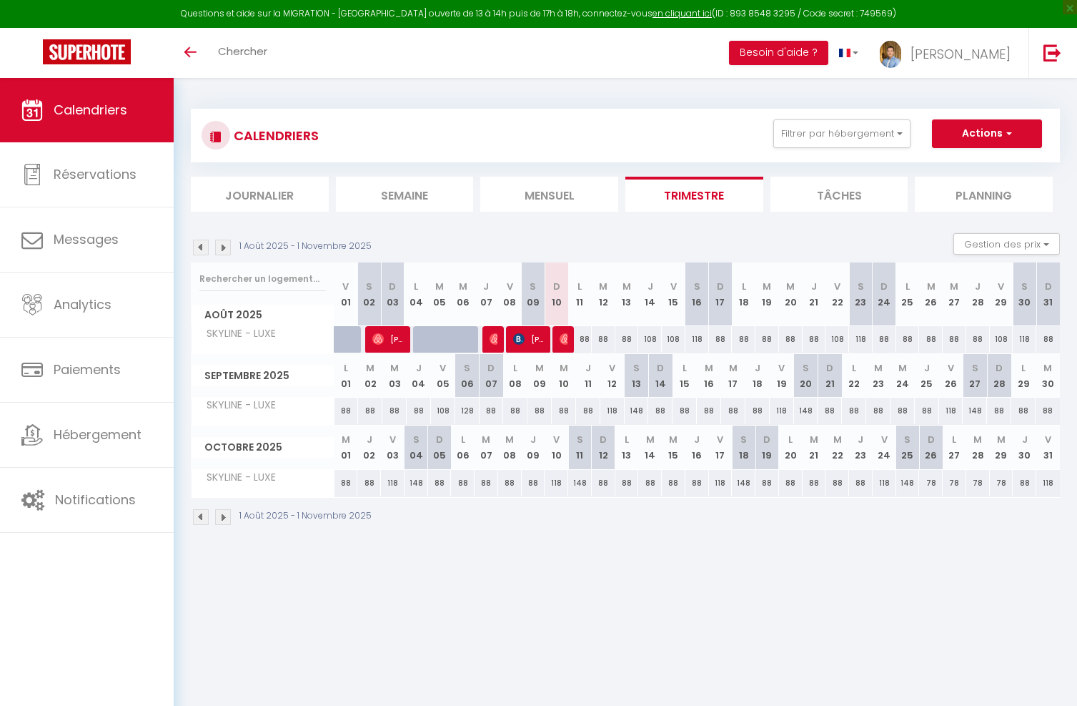
select select
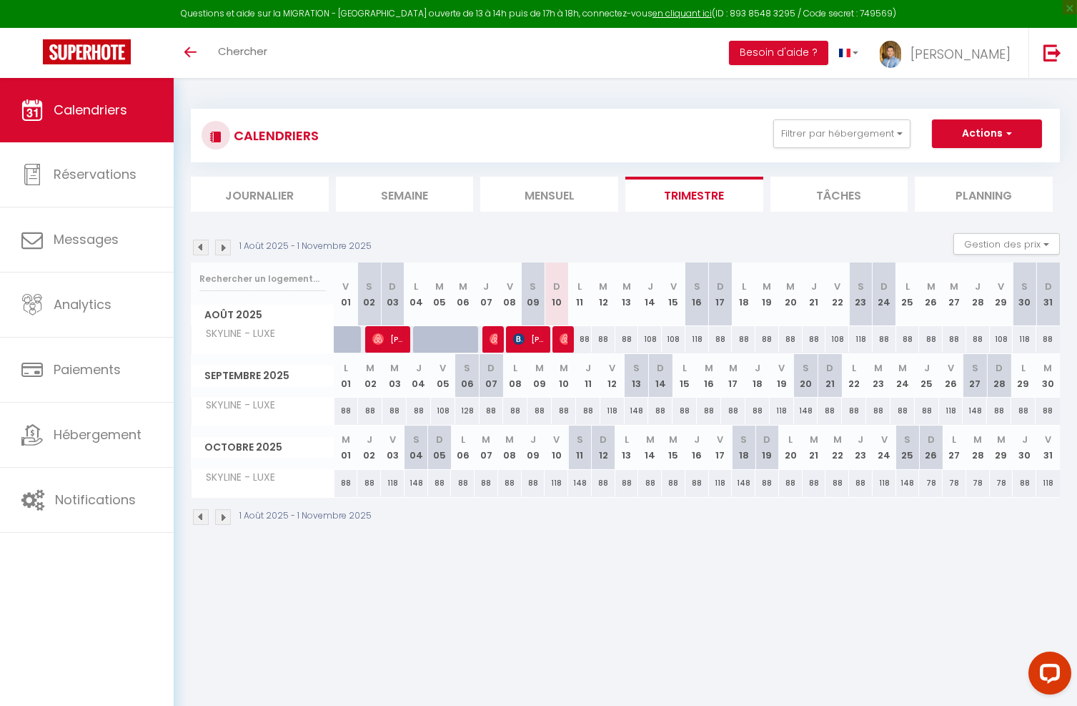
click at [565, 335] on img at bounding box center [565, 338] width 11 height 11
select select "OK"
select select "0"
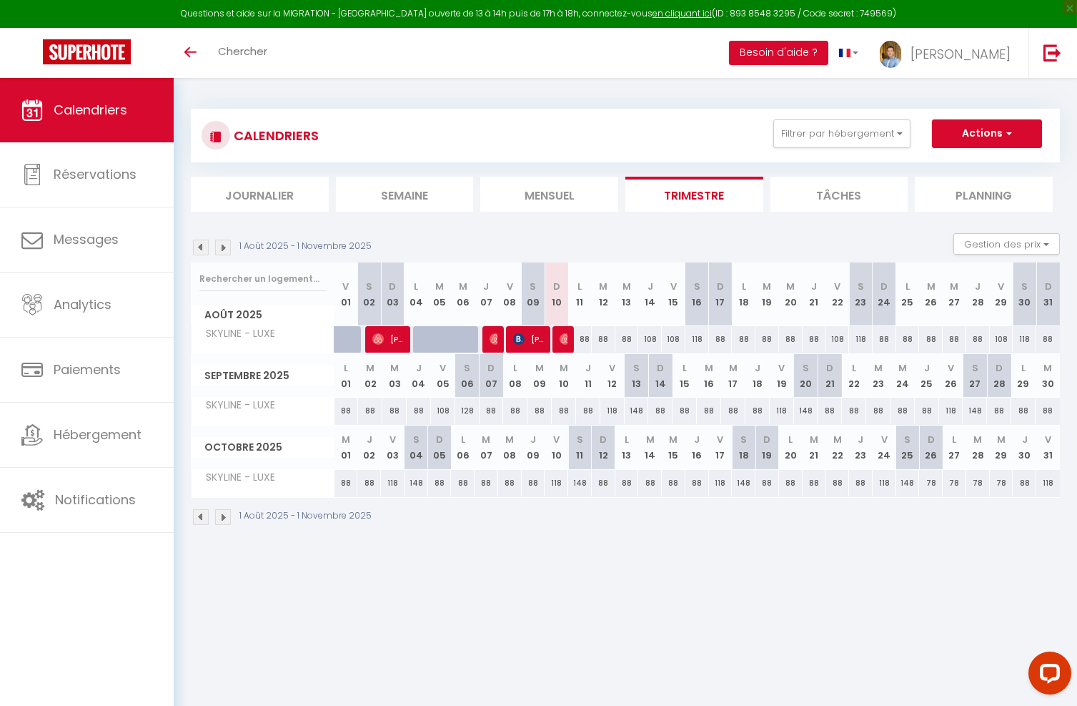
select select "1"
select select
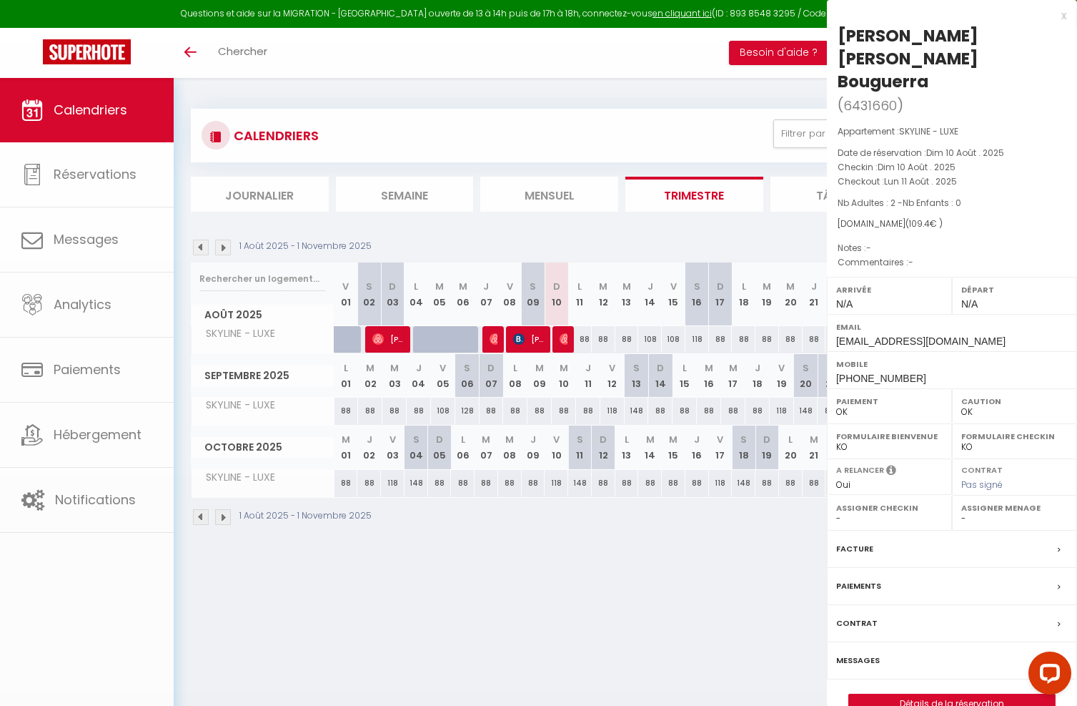
select select "7439"
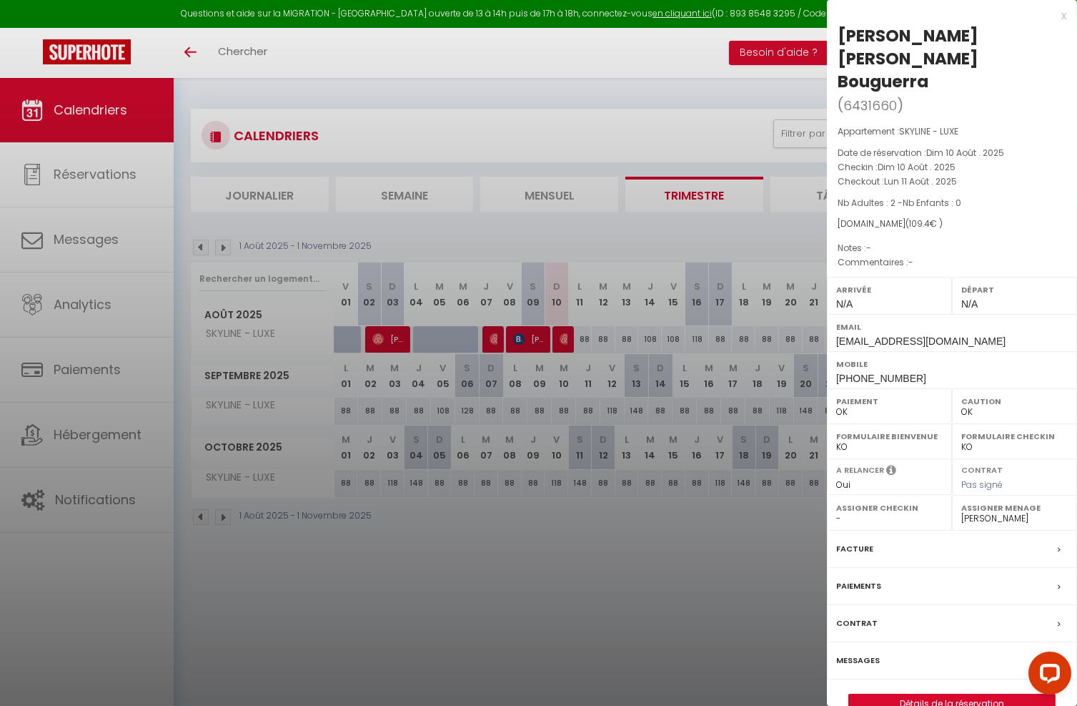
click at [897, 642] on div "Messages" at bounding box center [952, 660] width 250 height 37
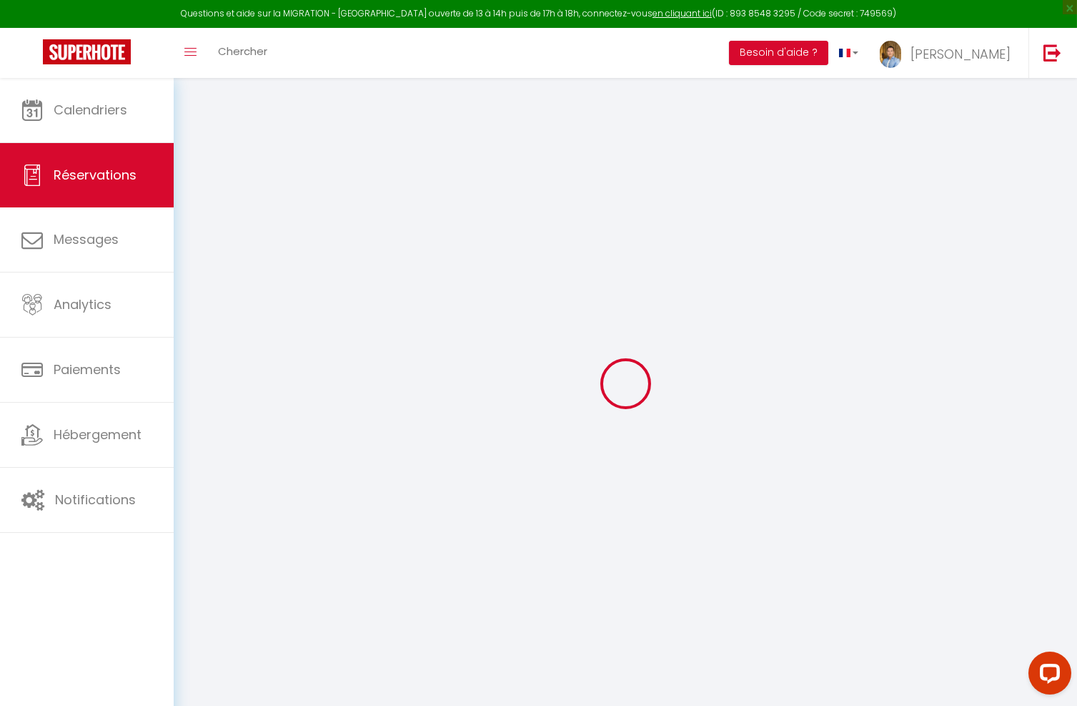
select select
checkbox input "false"
select select
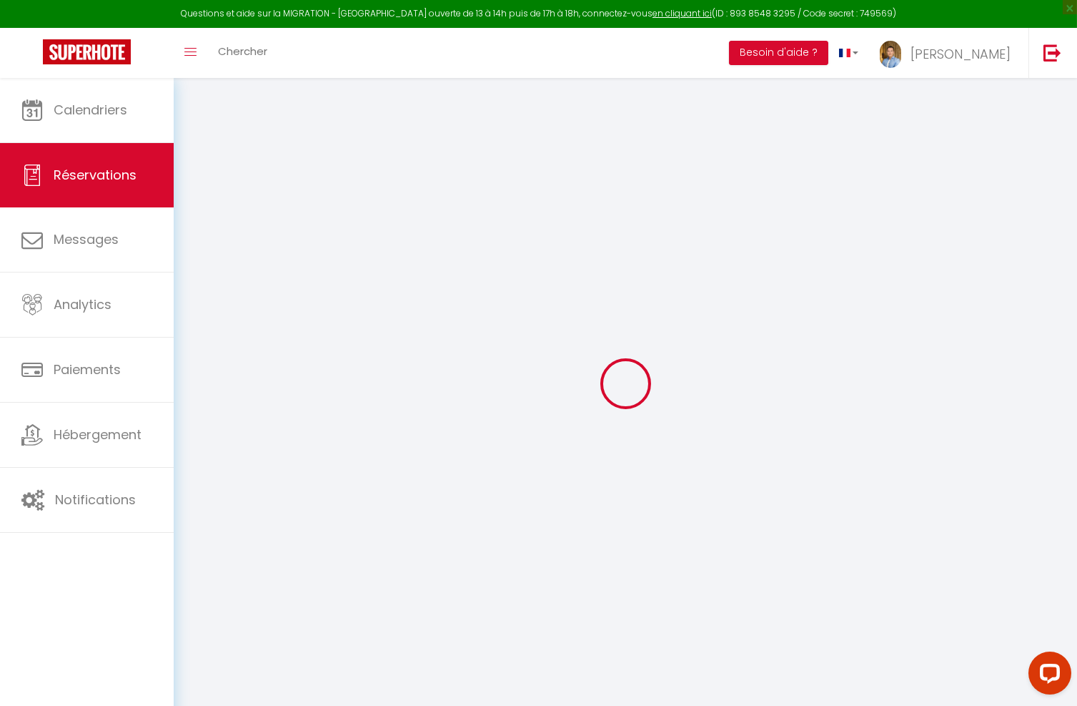
select select
checkbox input "false"
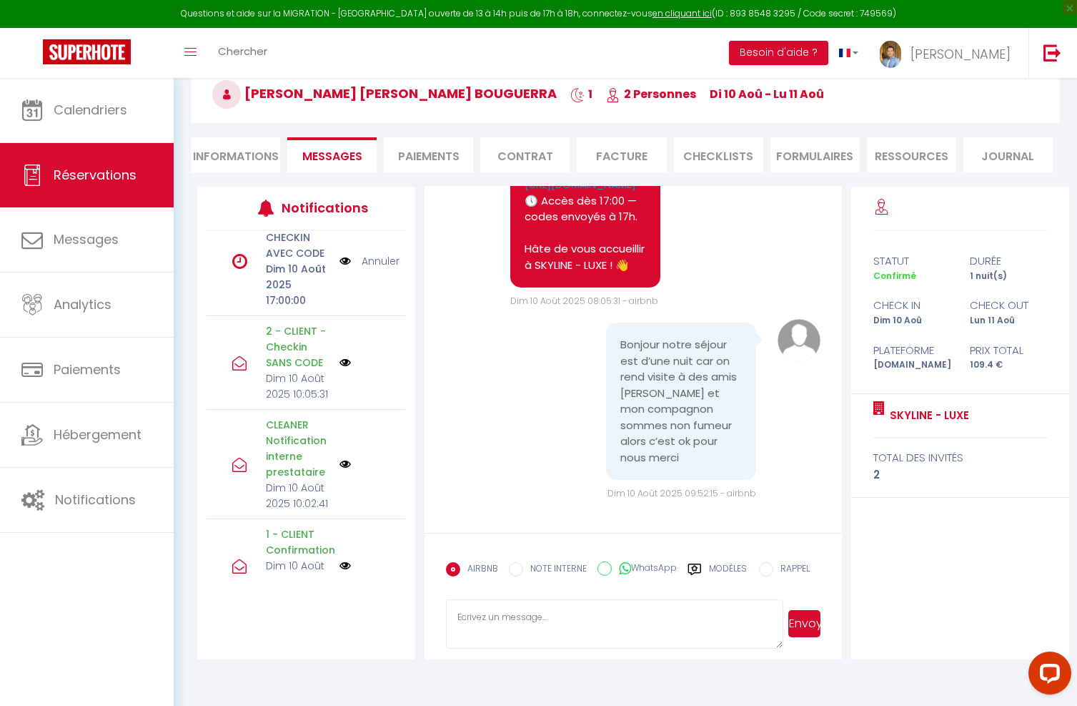
scroll to position [320, 0]
